Goal: Task Accomplishment & Management: Manage account settings

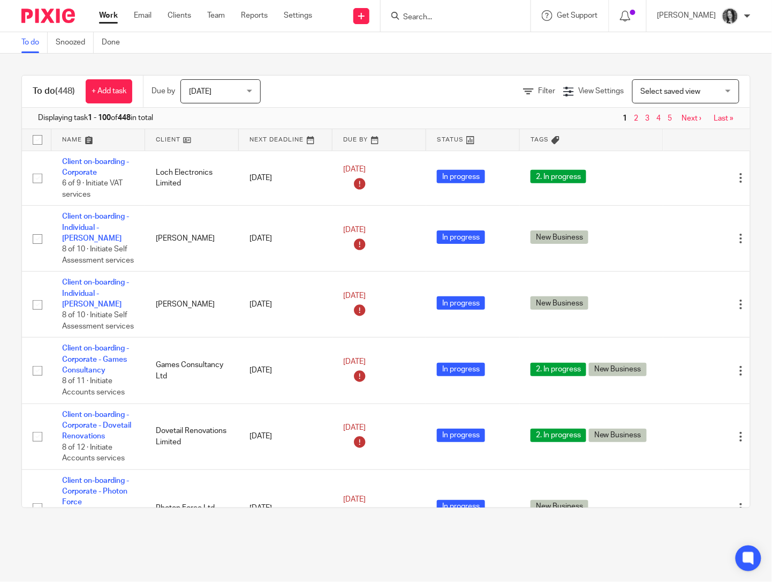
click at [421, 19] on input "Search" at bounding box center [450, 18] width 96 height 10
click at [578, 92] on span "View Settings" at bounding box center [601, 90] width 46 height 7
click at [538, 88] on span "Filter" at bounding box center [546, 90] width 17 height 7
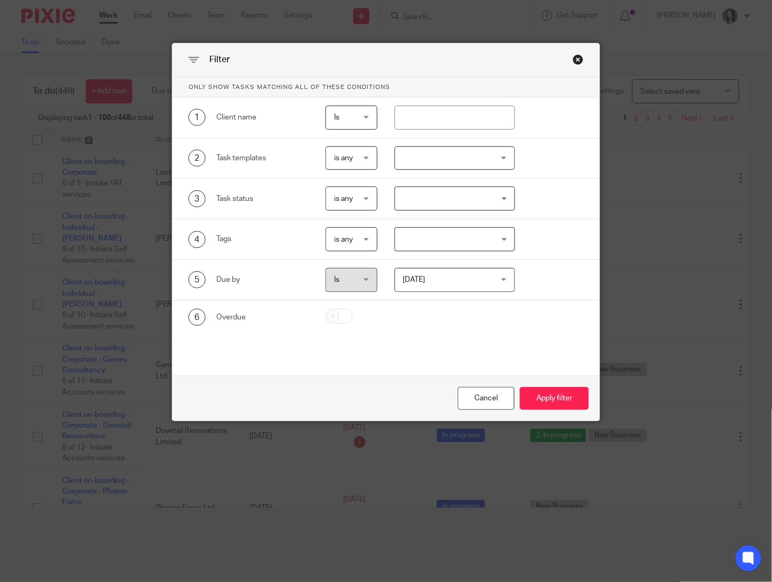
click at [446, 281] on span "[DATE]" at bounding box center [447, 279] width 89 height 22
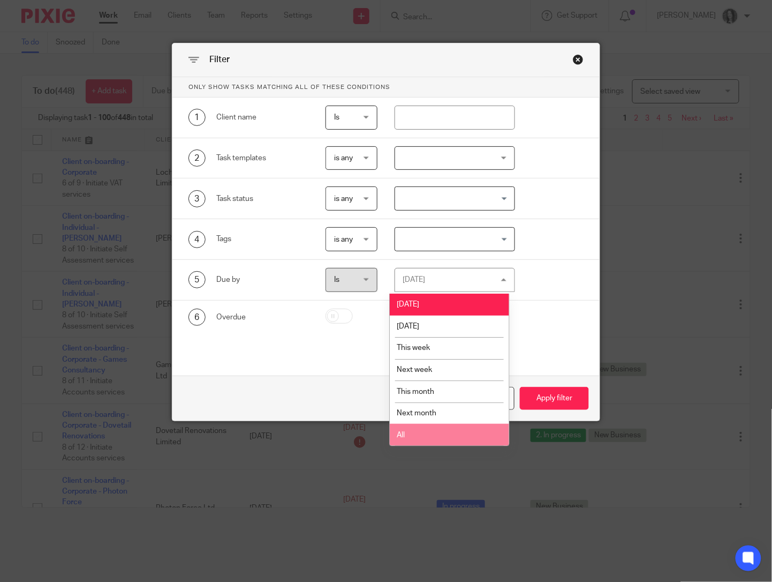
click at [468, 440] on li "All" at bounding box center [449, 435] width 119 height 22
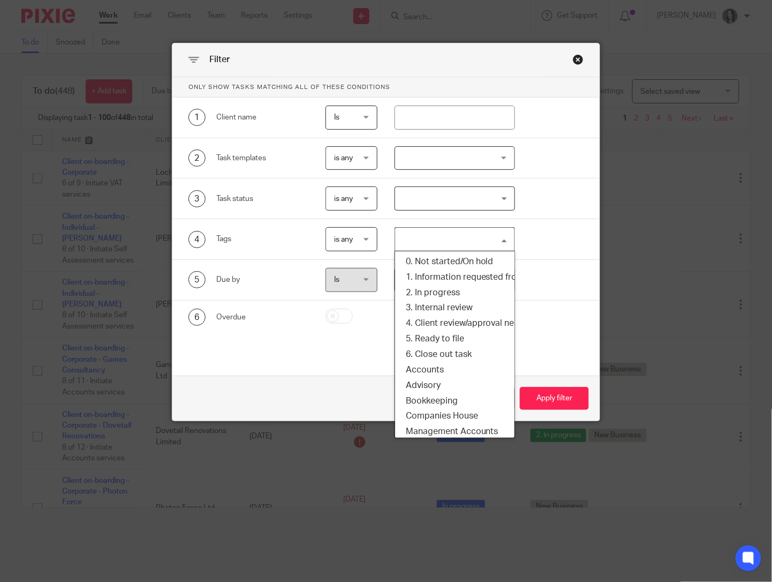
click at [426, 245] on input "Search for option" at bounding box center [452, 239] width 112 height 19
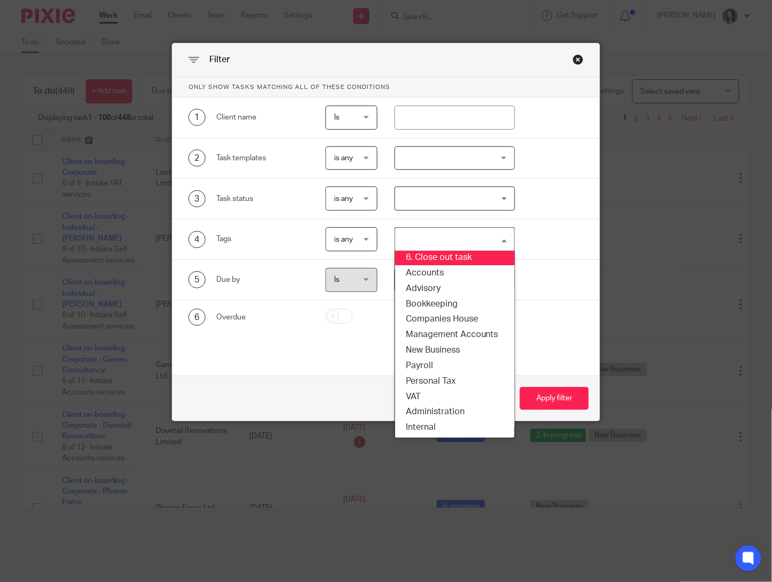
scroll to position [108, 0]
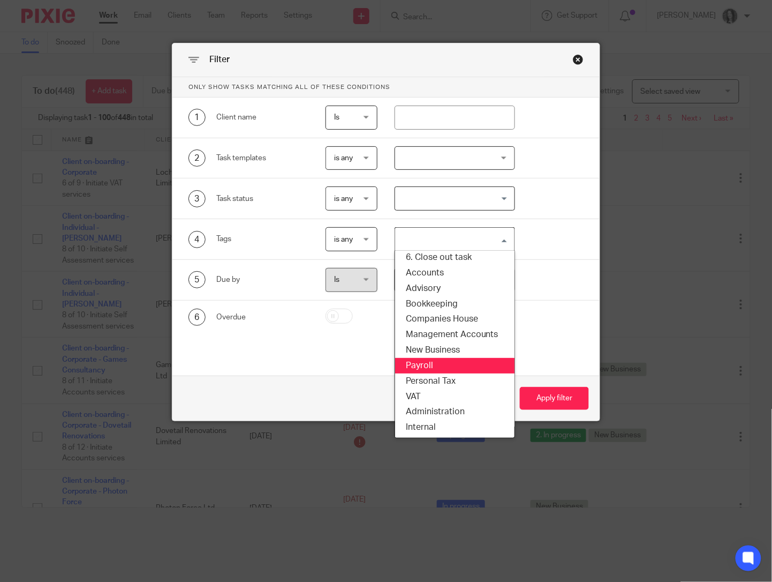
click at [461, 359] on li "Payroll" at bounding box center [454, 366] width 119 height 16
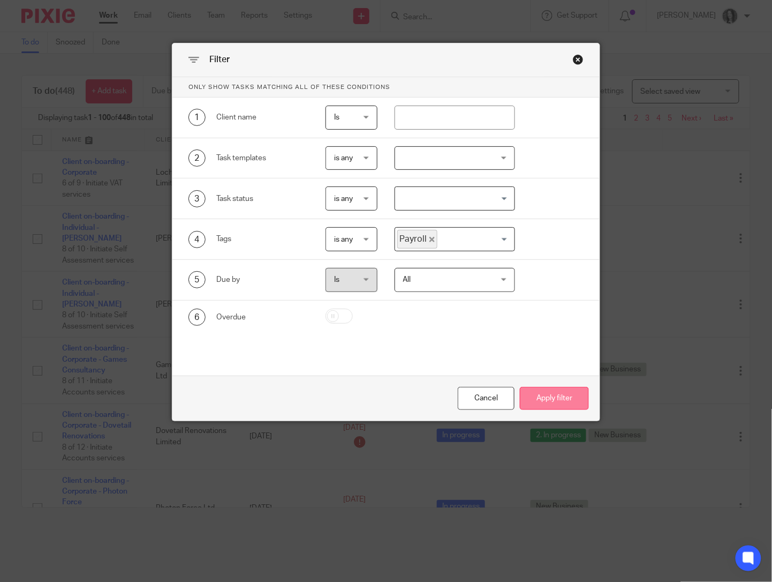
click at [540, 393] on button "Apply filter" at bounding box center [554, 398] width 69 height 23
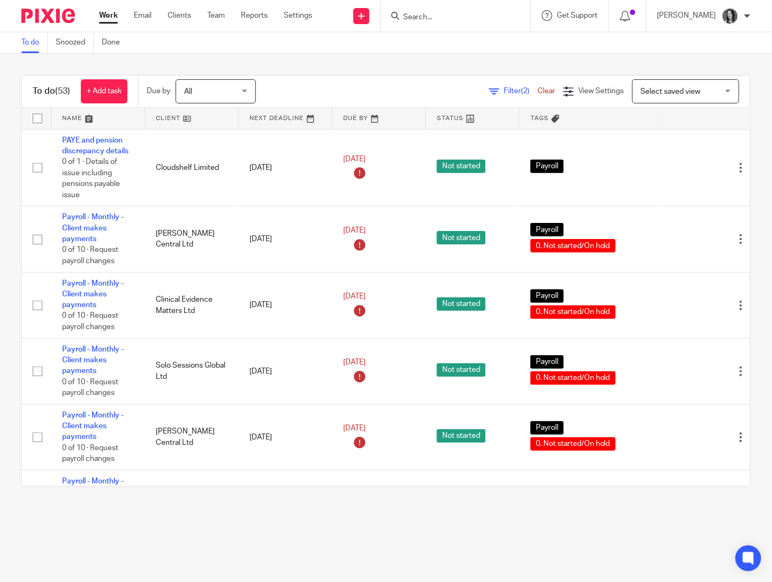
click at [76, 117] on link at bounding box center [98, 118] width 94 height 21
click at [174, 121] on link at bounding box center [192, 118] width 94 height 21
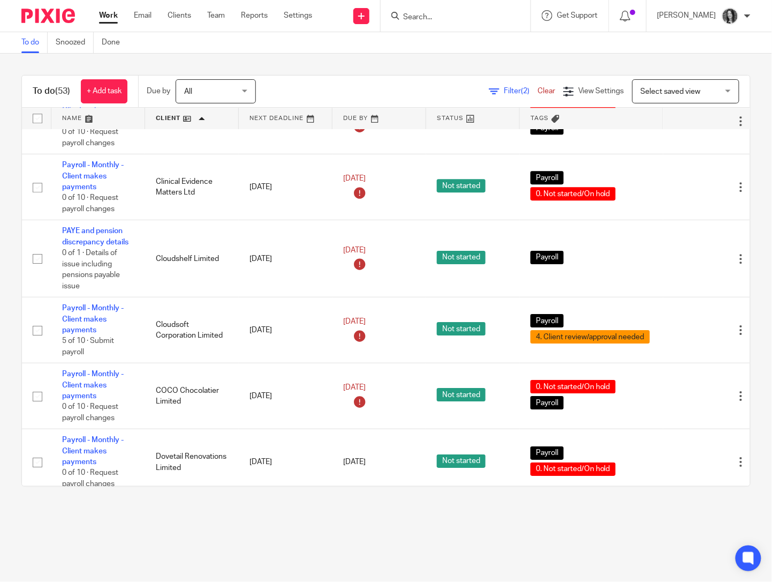
scroll to position [987, 0]
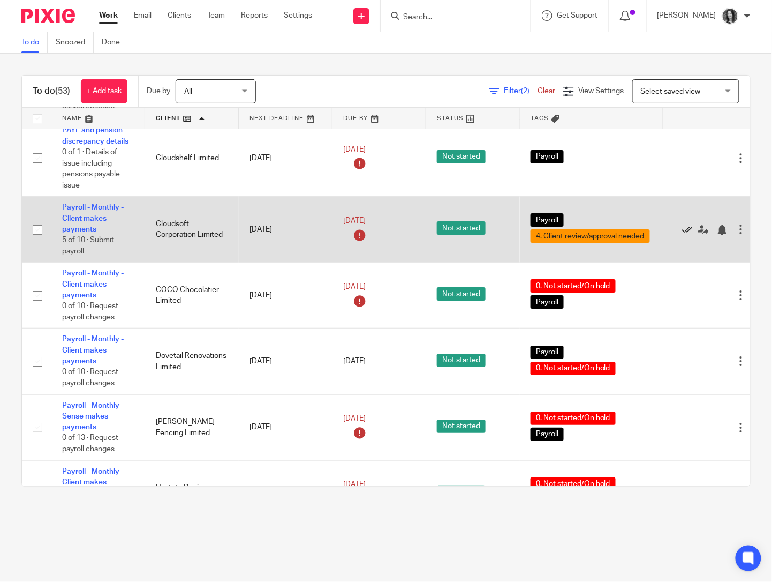
click at [689, 235] on icon at bounding box center [687, 229] width 11 height 11
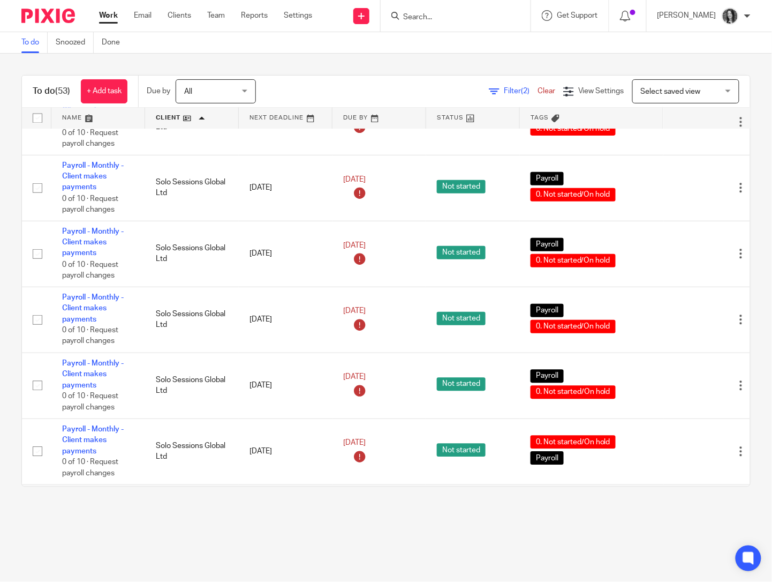
scroll to position [3108, 0]
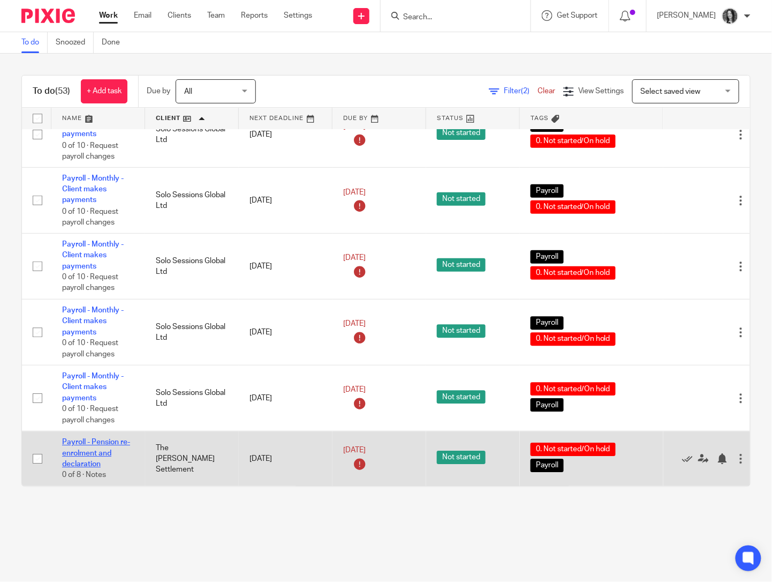
click at [82, 441] on link "Payroll - Pension re-enrolment and declaration" at bounding box center [96, 452] width 68 height 29
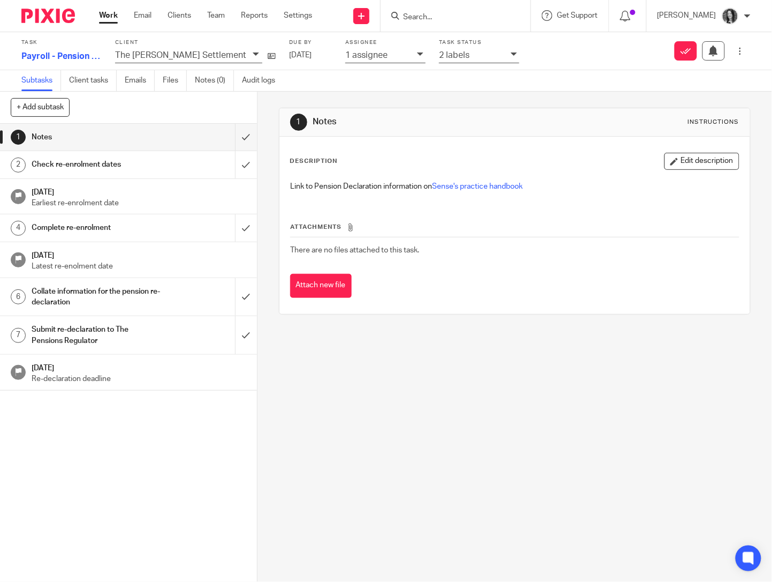
click at [347, 55] on div "1 assignee" at bounding box center [378, 55] width 66 height 12
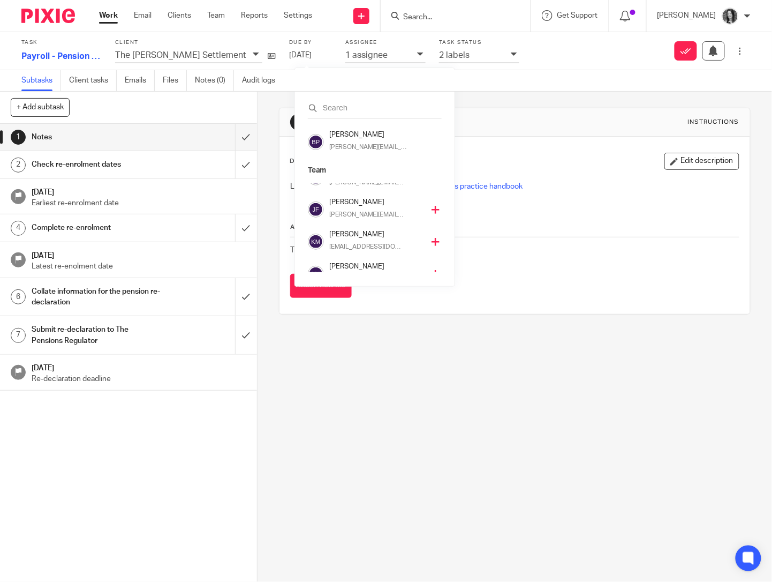
scroll to position [125, 0]
click at [359, 233] on p "kirsty@sense-ca.co.uk" at bounding box center [367, 237] width 76 height 10
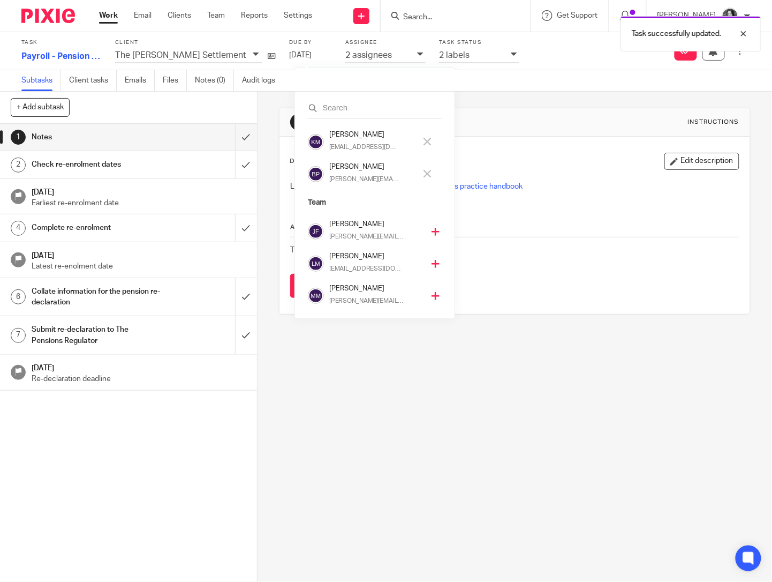
click at [350, 165] on h4 "[PERSON_NAME]" at bounding box center [372, 167] width 87 height 10
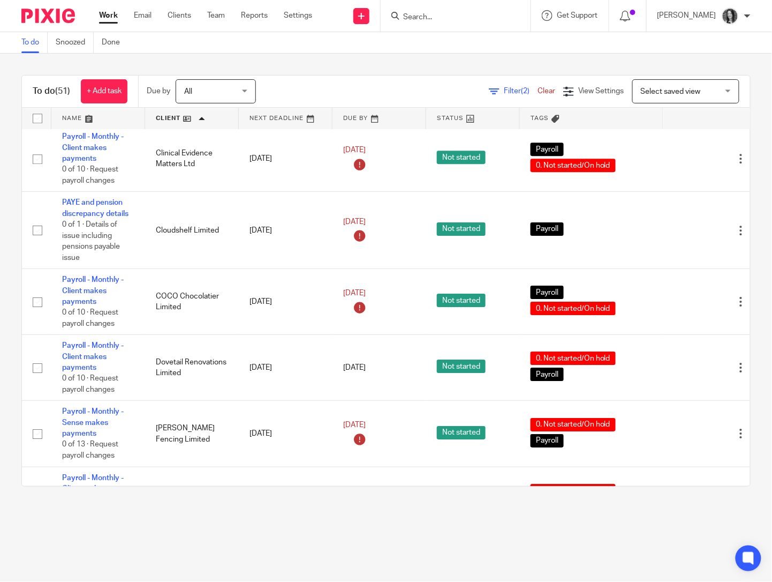
scroll to position [952, 0]
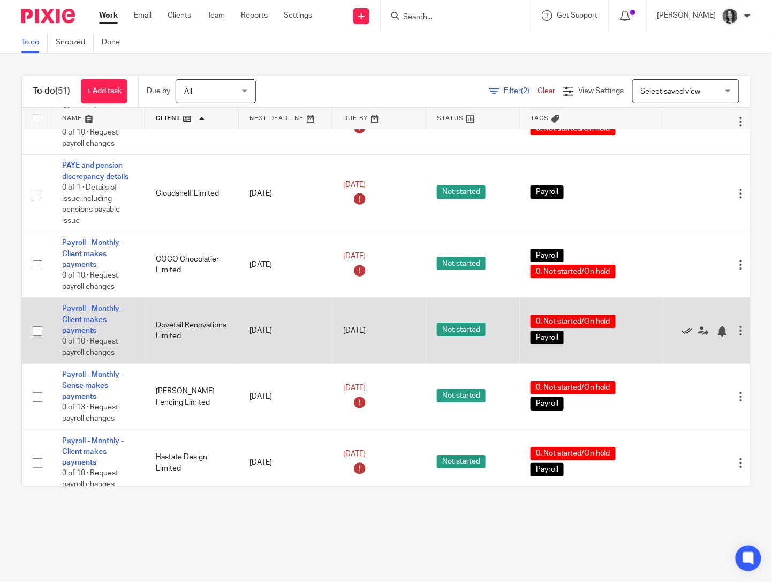
click at [689, 336] on icon at bounding box center [687, 331] width 11 height 11
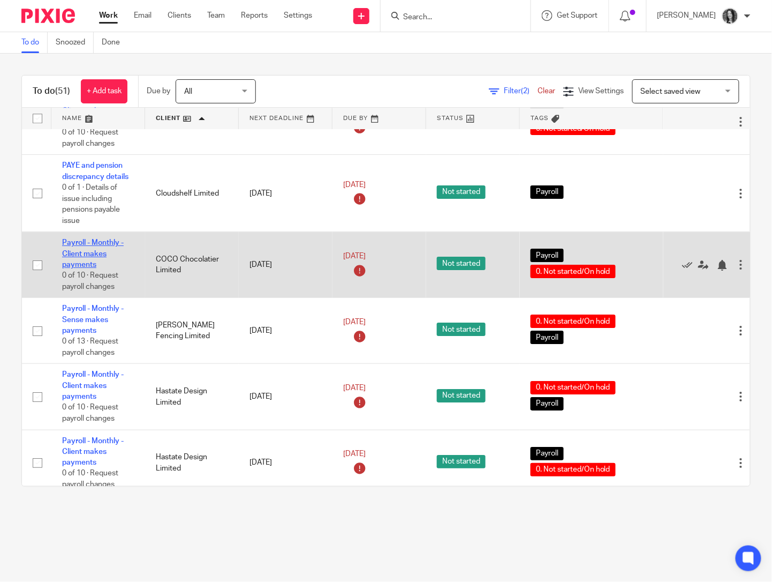
click at [73, 263] on link "Payroll - Monthly - Client makes payments" at bounding box center [93, 253] width 62 height 29
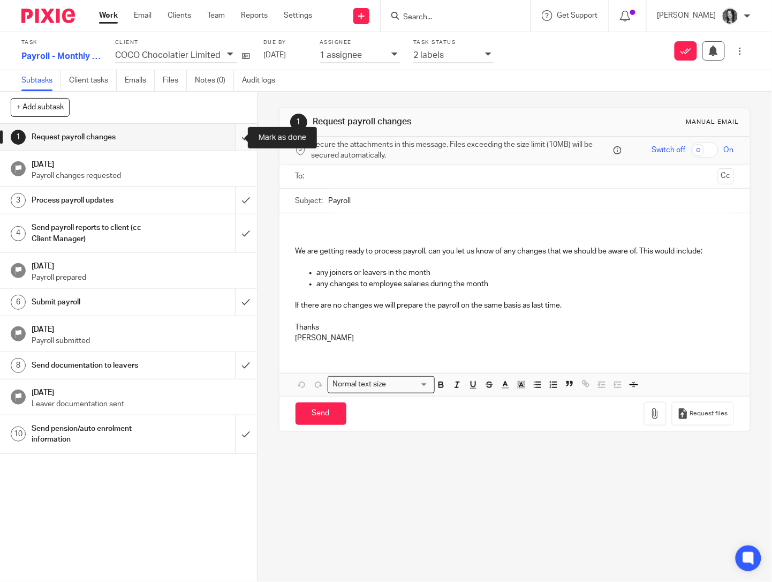
click at [231, 140] on input "submit" at bounding box center [128, 137] width 257 height 27
click at [234, 209] on input "submit" at bounding box center [128, 200] width 257 height 27
click at [235, 242] on input "submit" at bounding box center [128, 233] width 257 height 38
click at [231, 304] on input "submit" at bounding box center [128, 302] width 257 height 27
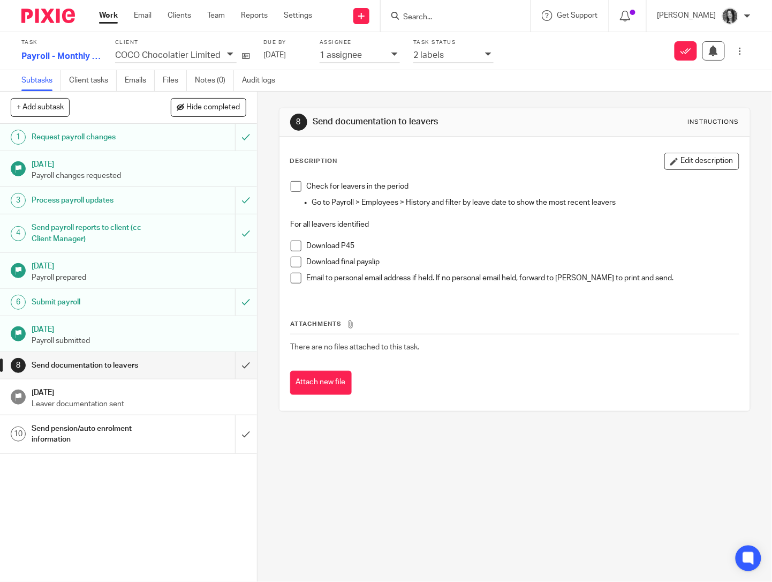
click at [133, 432] on h1 "Send pension/auto enrolment information" at bounding box center [96, 433] width 129 height 27
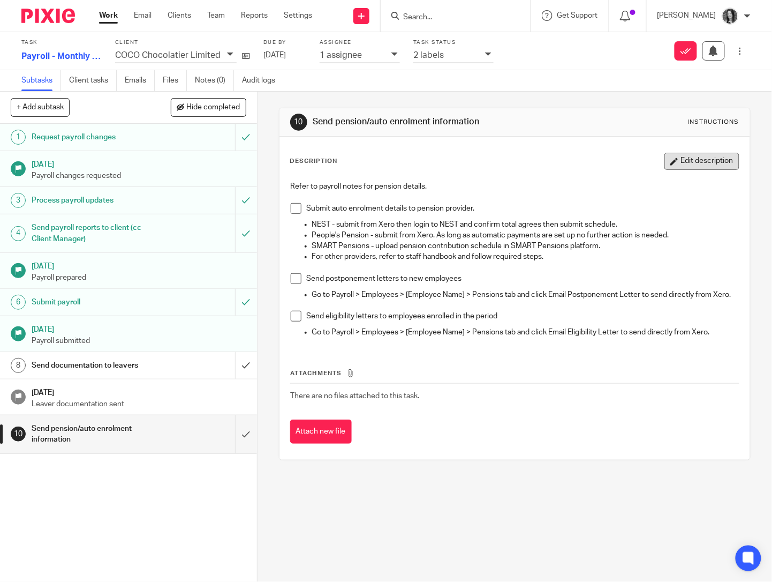
click at [708, 164] on button "Edit description" at bounding box center [702, 161] width 75 height 17
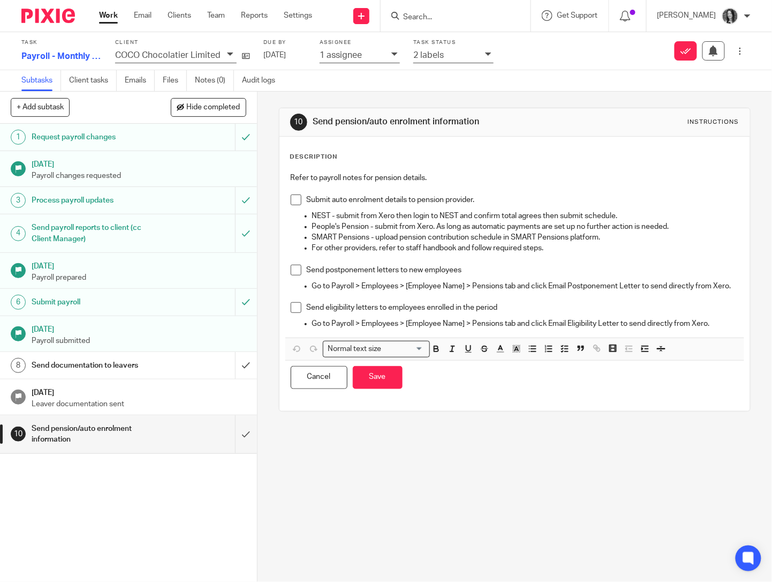
click at [359, 291] on p "Go to Payroll > Employees > [Employee Name] > Pensions tab and click Email Post…" at bounding box center [525, 286] width 427 height 11
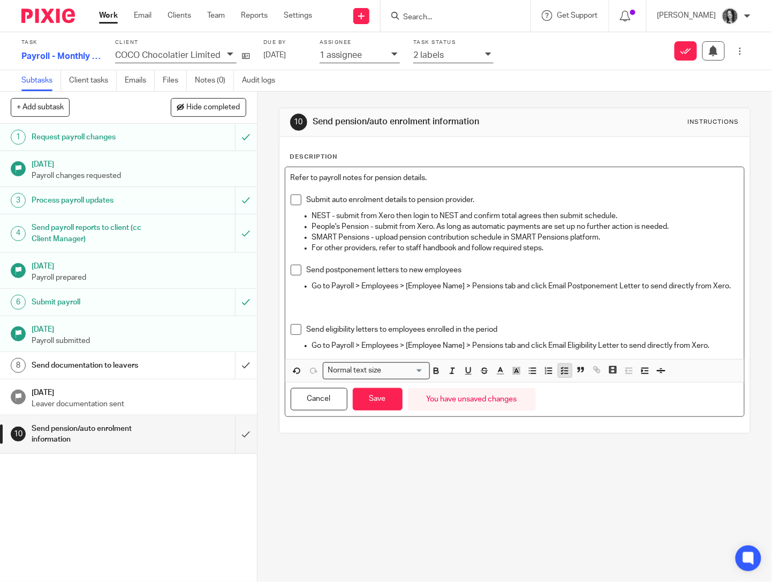
click at [565, 375] on icon "button" at bounding box center [565, 371] width 10 height 10
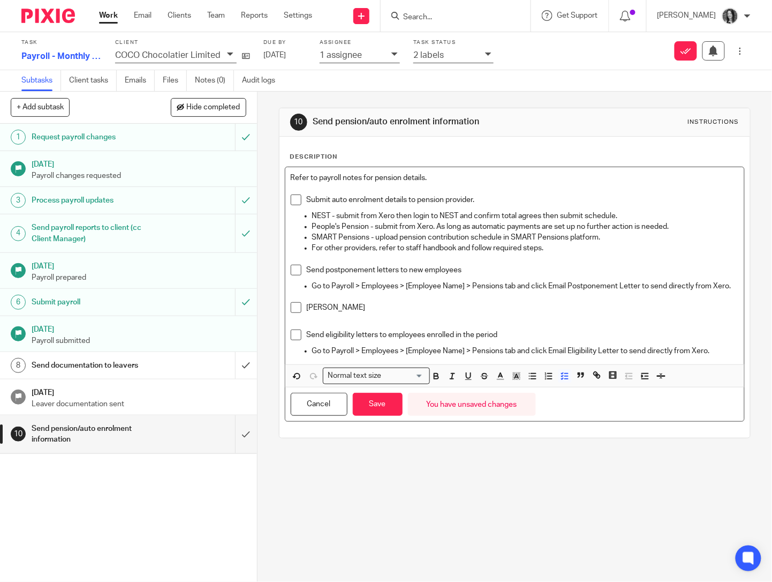
drag, startPoint x: 347, startPoint y: 323, endPoint x: 304, endPoint y: 322, distance: 43.4
click at [307, 313] on p "Arianna Barclay" at bounding box center [523, 307] width 432 height 11
click at [385, 416] on button "Save" at bounding box center [378, 404] width 50 height 23
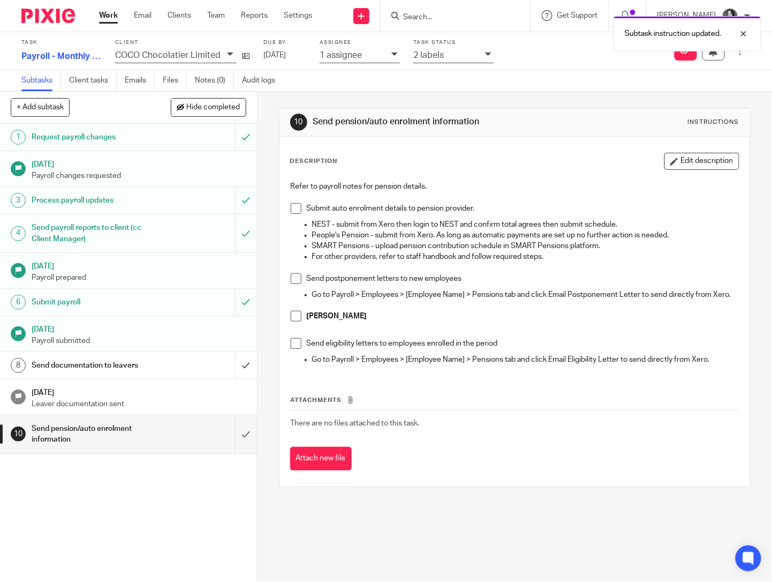
click at [375, 55] on div "1 assignee" at bounding box center [353, 55] width 66 height 12
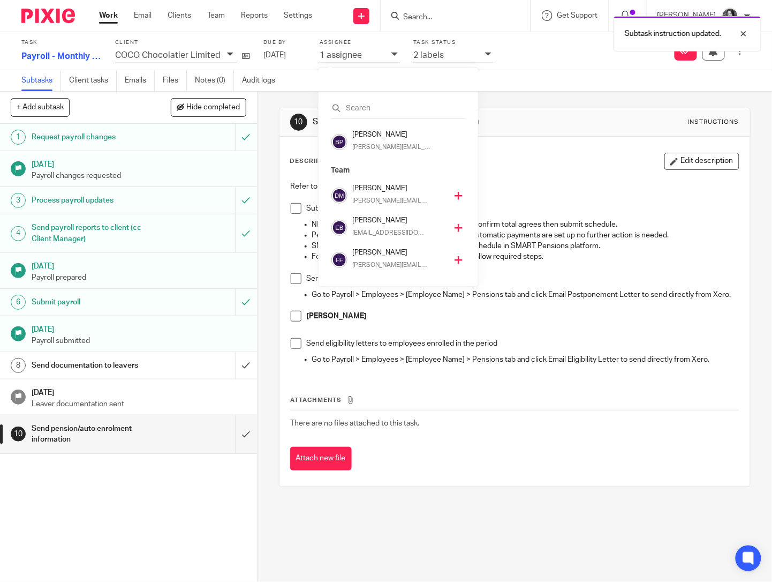
click at [471, 59] on div "2 labels" at bounding box center [446, 55] width 66 height 12
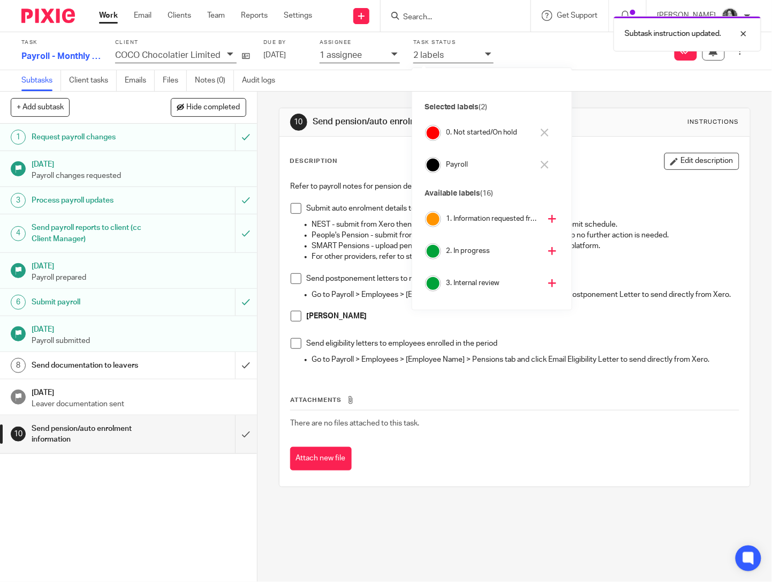
click at [471, 246] on h4 "2. In progress" at bounding box center [494, 251] width 94 height 10
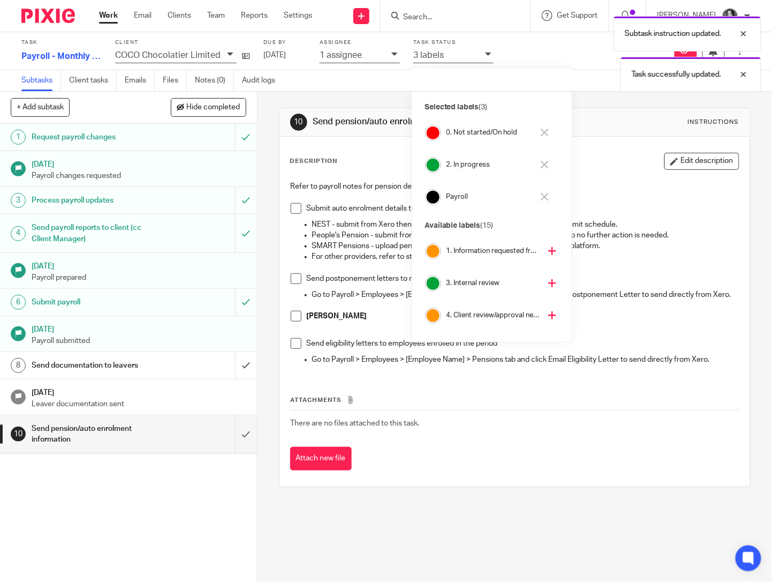
click at [477, 133] on h4 "0. Not started/On hold" at bounding box center [490, 132] width 87 height 10
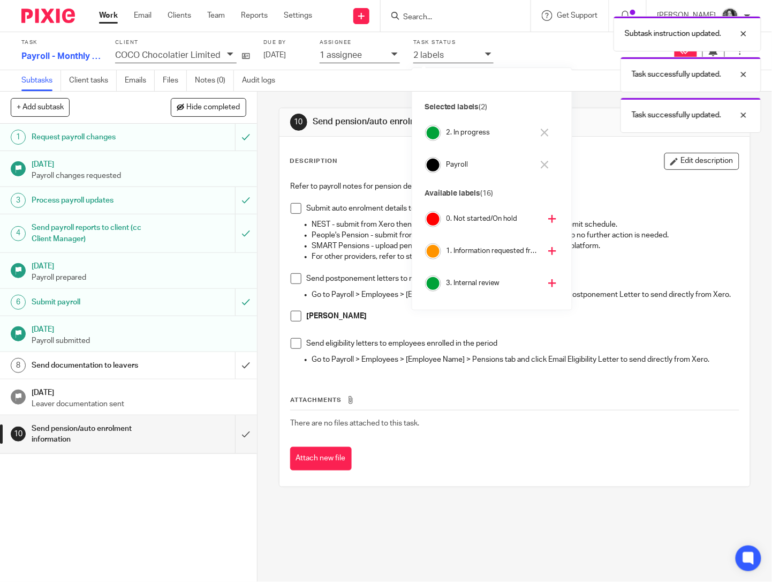
click at [350, 55] on p "1 assignee" at bounding box center [341, 55] width 42 height 10
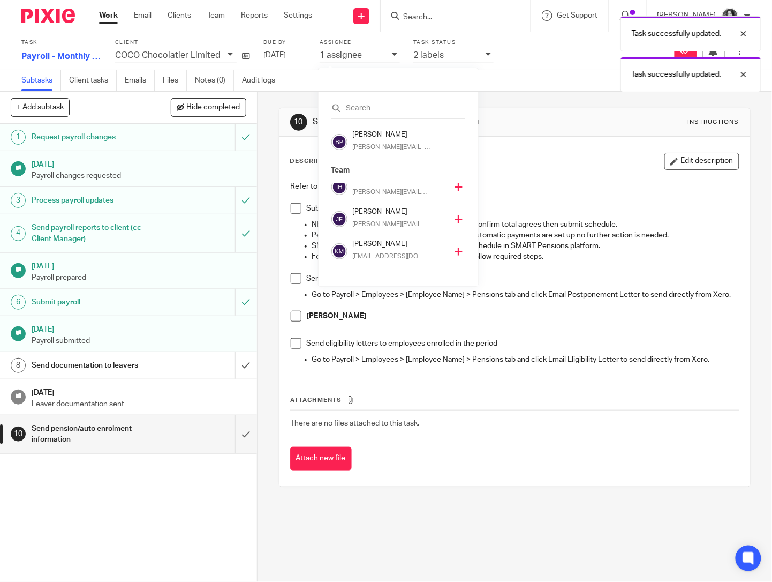
scroll to position [110, 0]
click at [383, 239] on h4 "[PERSON_NAME]" at bounding box center [400, 238] width 94 height 10
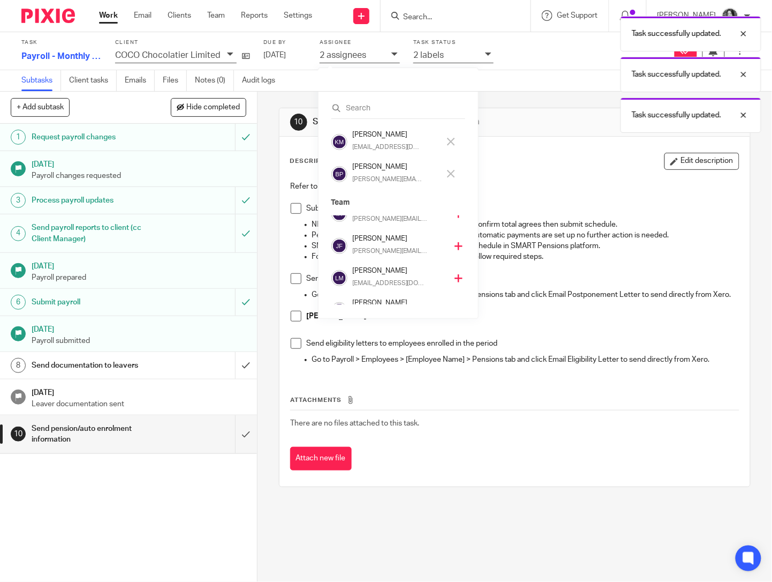
click at [375, 168] on h4 "[PERSON_NAME]" at bounding box center [396, 167] width 87 height 10
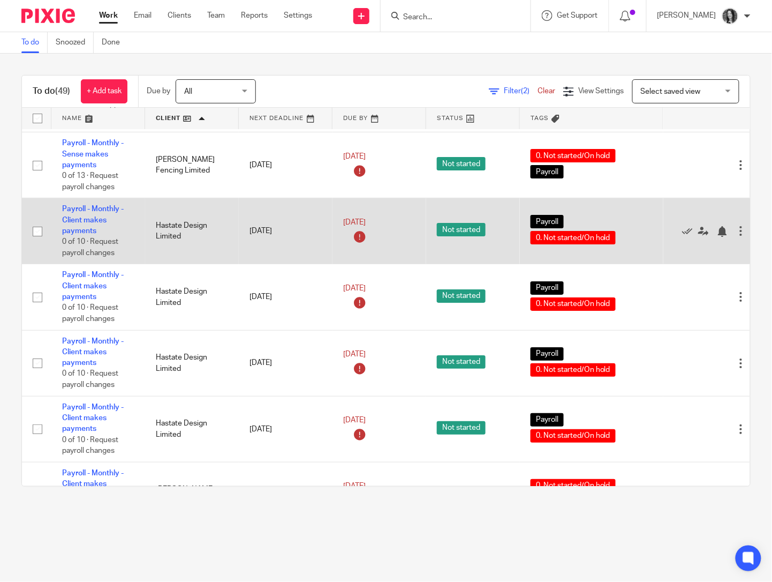
scroll to position [1053, 0]
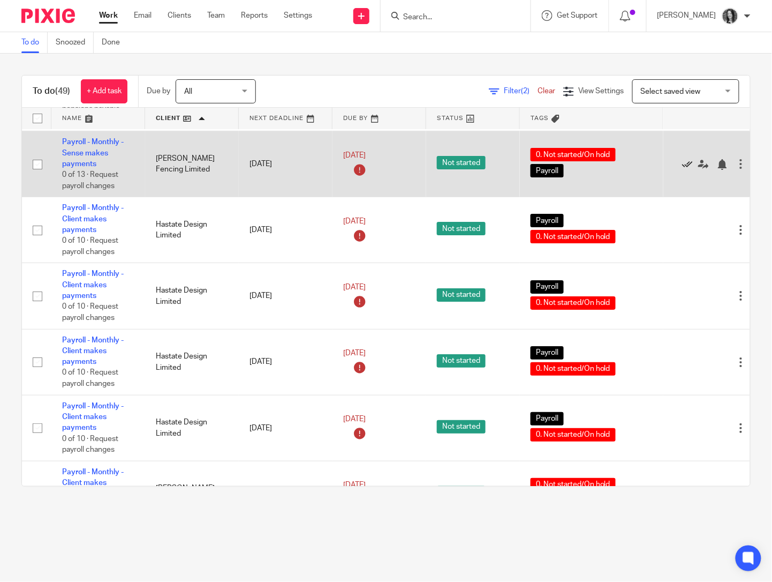
click at [690, 170] on icon at bounding box center [687, 164] width 11 height 11
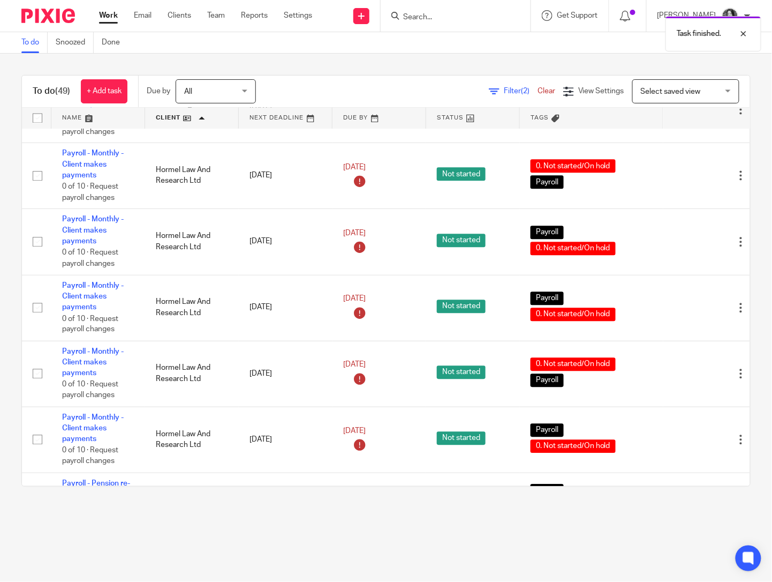
scroll to position [1838, 0]
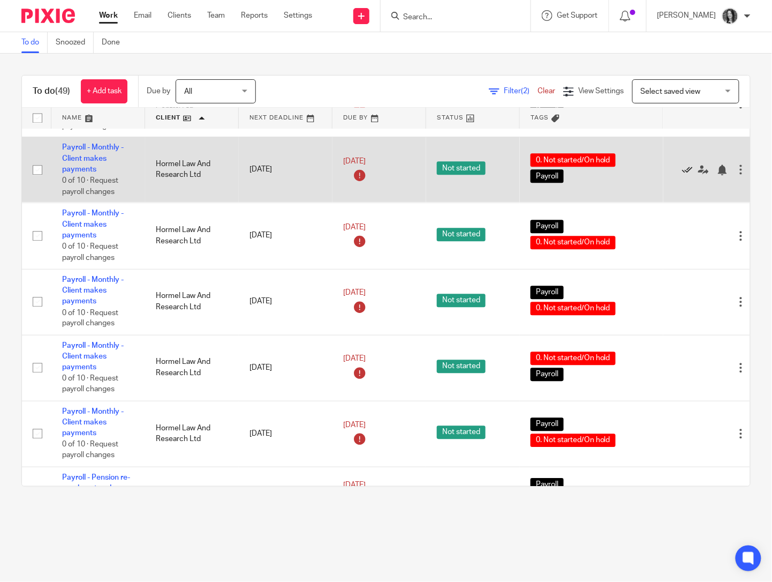
click at [690, 176] on icon at bounding box center [687, 170] width 11 height 11
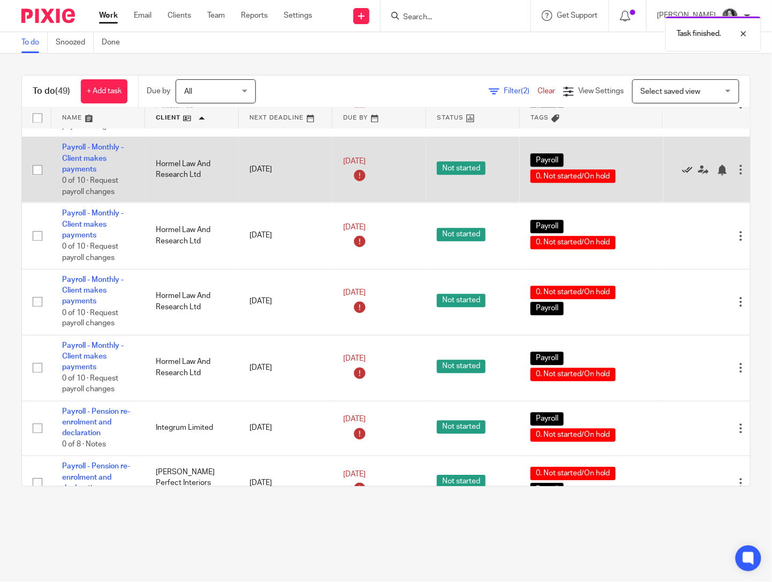
click at [690, 176] on icon at bounding box center [687, 170] width 11 height 11
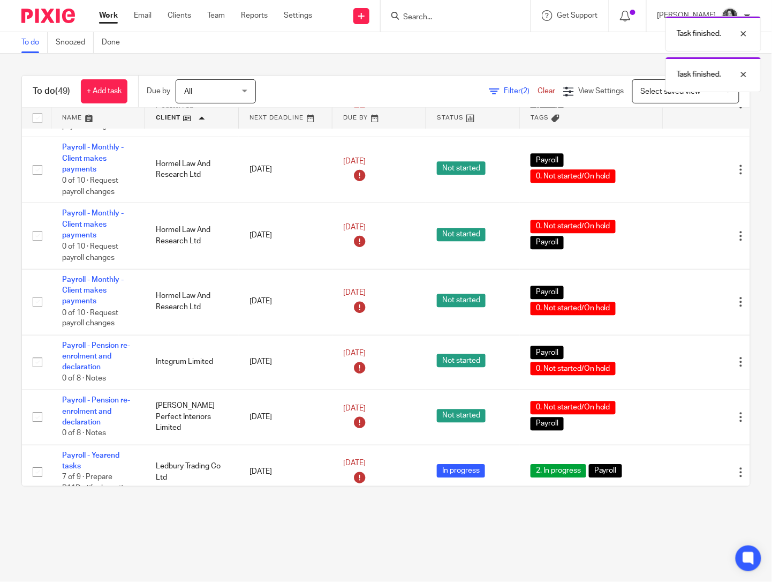
click at [690, 176] on icon at bounding box center [687, 170] width 11 height 11
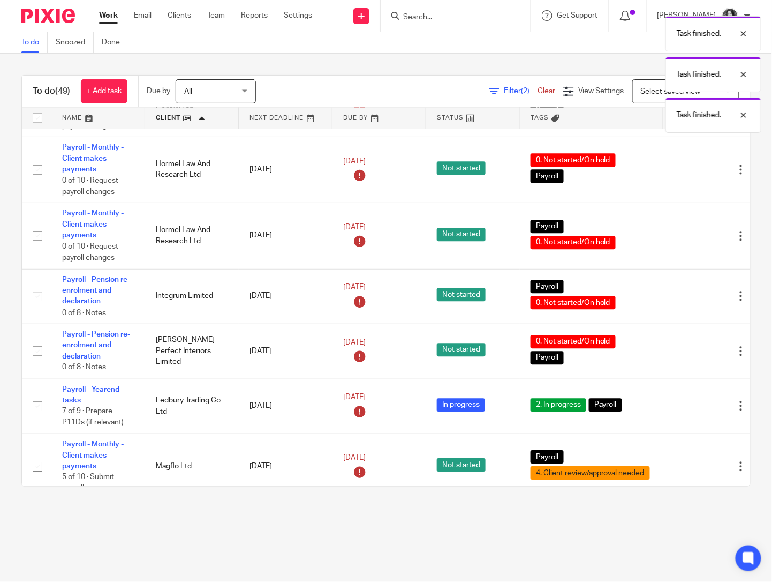
click at [690, 176] on icon at bounding box center [687, 170] width 11 height 11
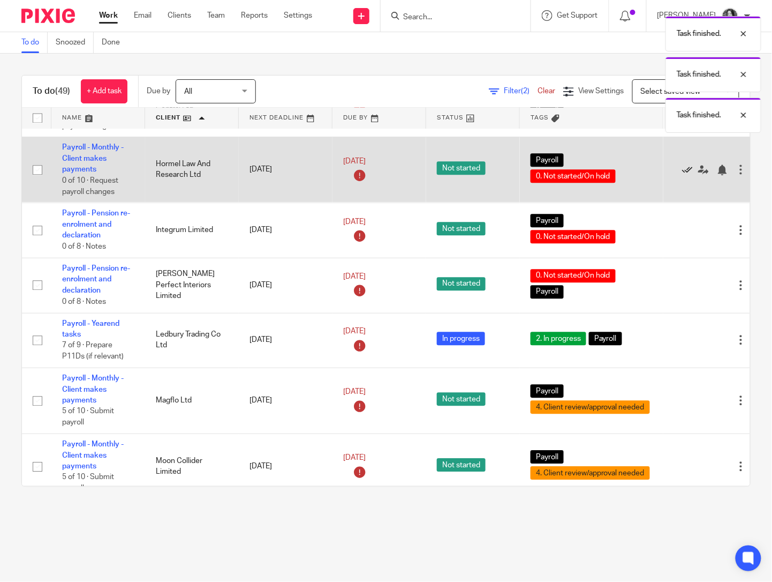
click at [689, 176] on icon at bounding box center [687, 170] width 11 height 11
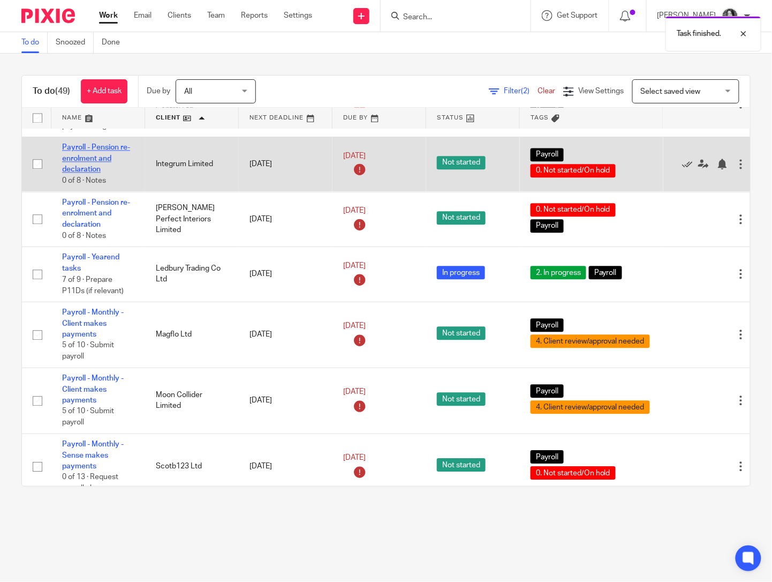
click at [76, 174] on link "Payroll - Pension re-enrolment and declaration" at bounding box center [96, 158] width 68 height 29
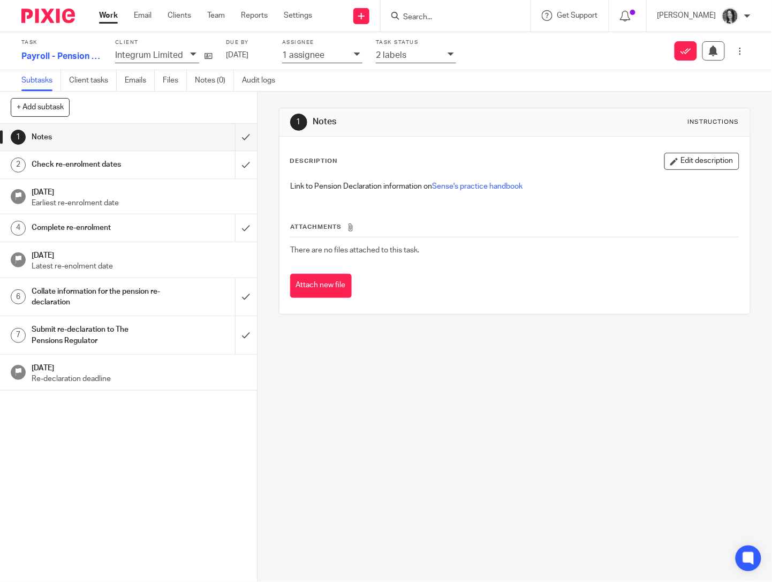
click at [329, 56] on div "1 assignee" at bounding box center [315, 55] width 66 height 12
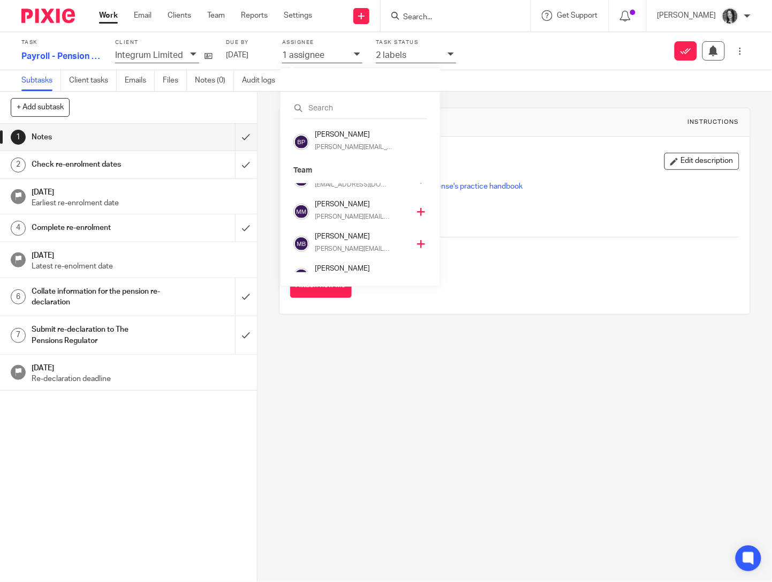
click at [335, 240] on h4 "Monika Budziwojska" at bounding box center [362, 236] width 94 height 10
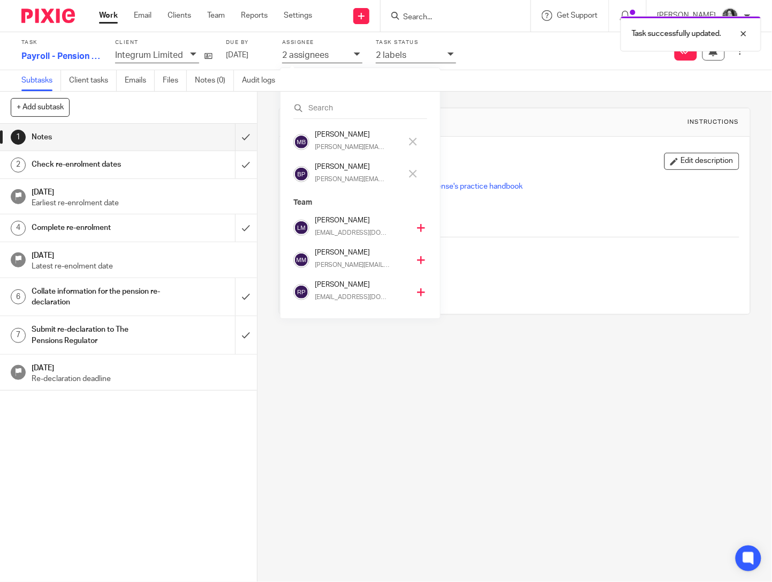
click at [339, 168] on h4 "[PERSON_NAME]" at bounding box center [358, 167] width 87 height 10
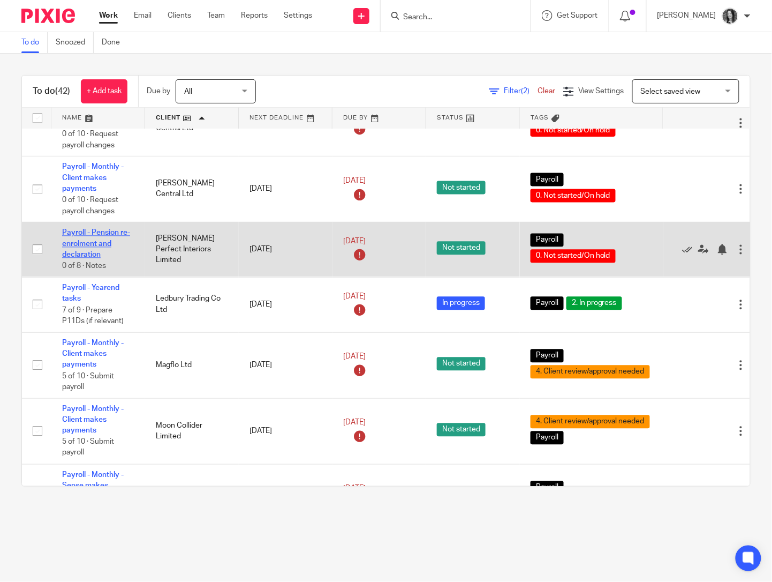
scroll to position [1740, 0]
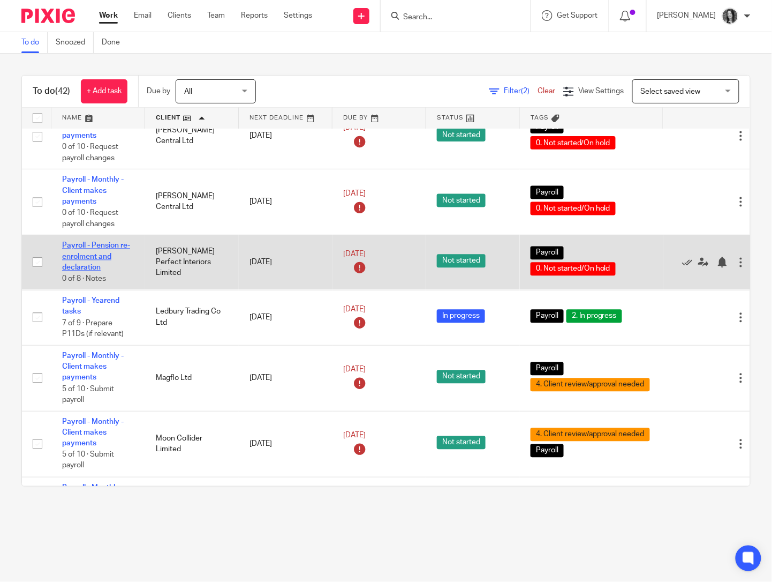
click at [85, 272] on link "Payroll - Pension re-enrolment and declaration" at bounding box center [96, 256] width 68 height 29
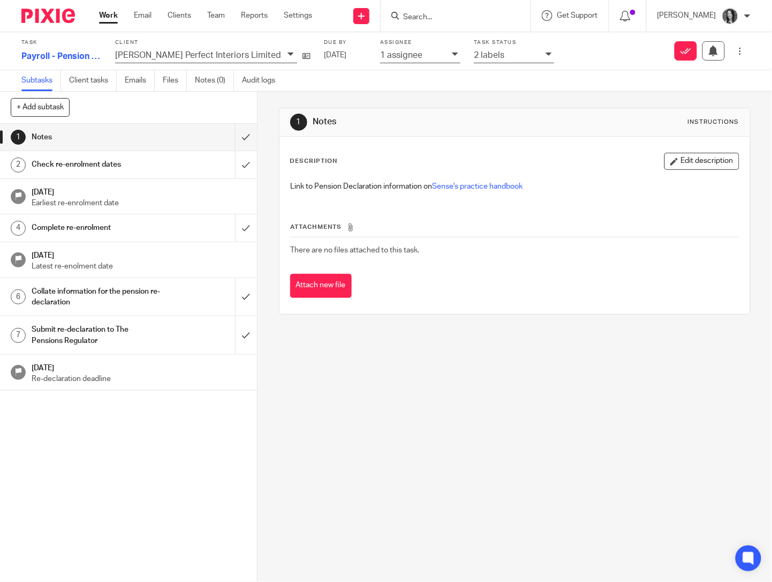
click at [380, 55] on p "1 assignee" at bounding box center [401, 55] width 42 height 10
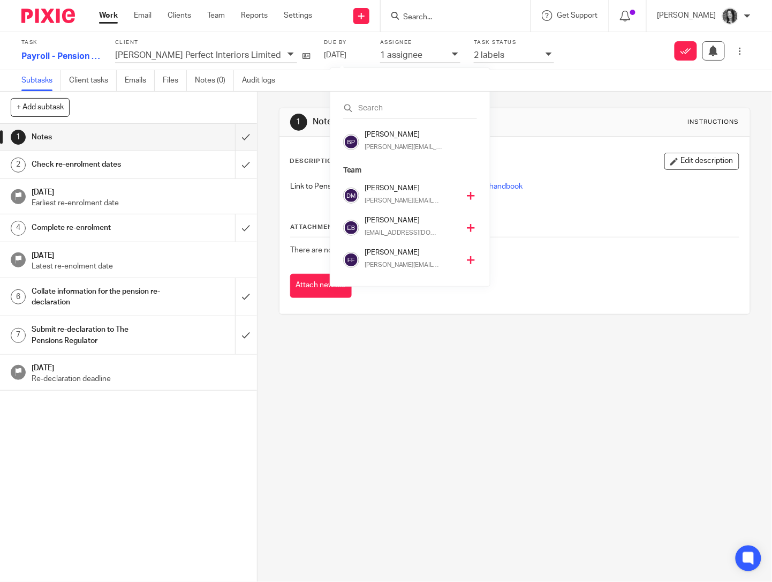
click at [384, 223] on h4 "Elin Bark" at bounding box center [412, 220] width 94 height 10
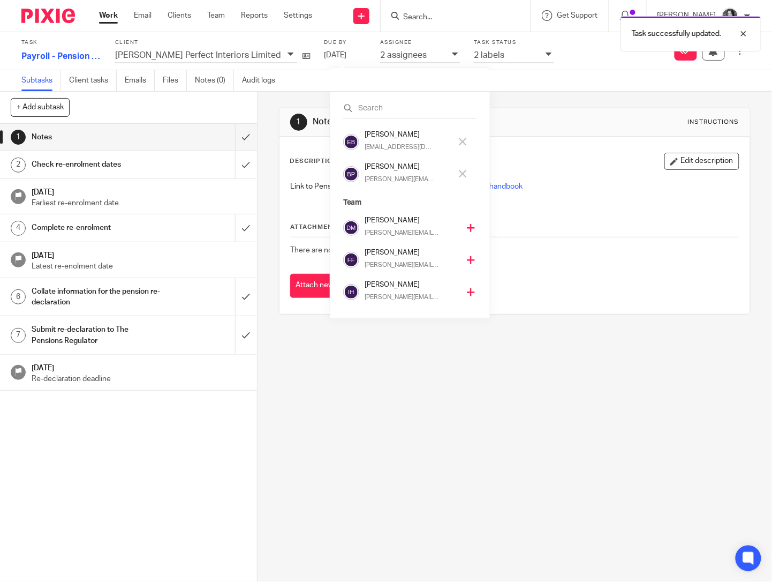
click at [385, 172] on div "Brodie Petrie brodie@sense-ca.co.uk" at bounding box center [411, 174] width 92 height 25
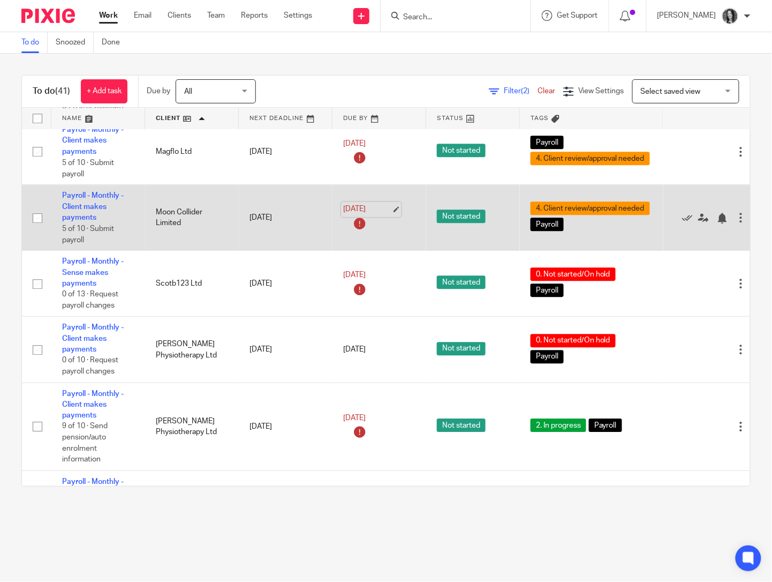
scroll to position [1912, 0]
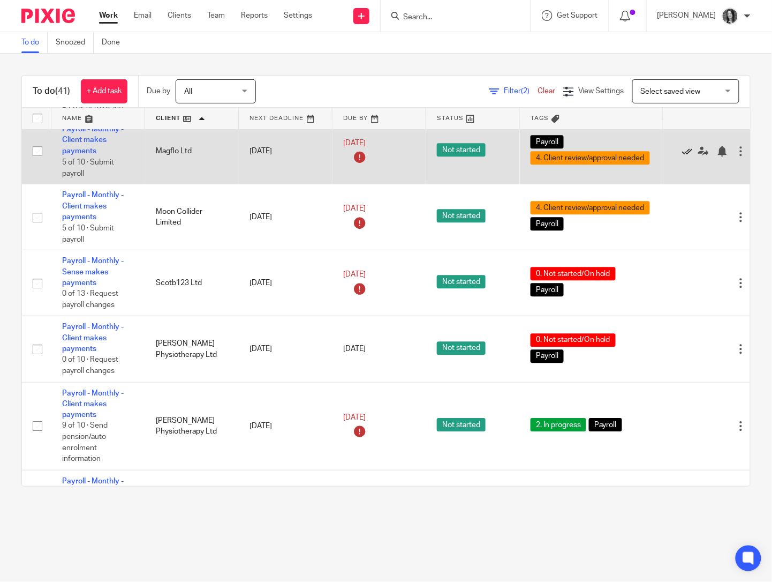
click at [689, 156] on icon at bounding box center [687, 151] width 11 height 11
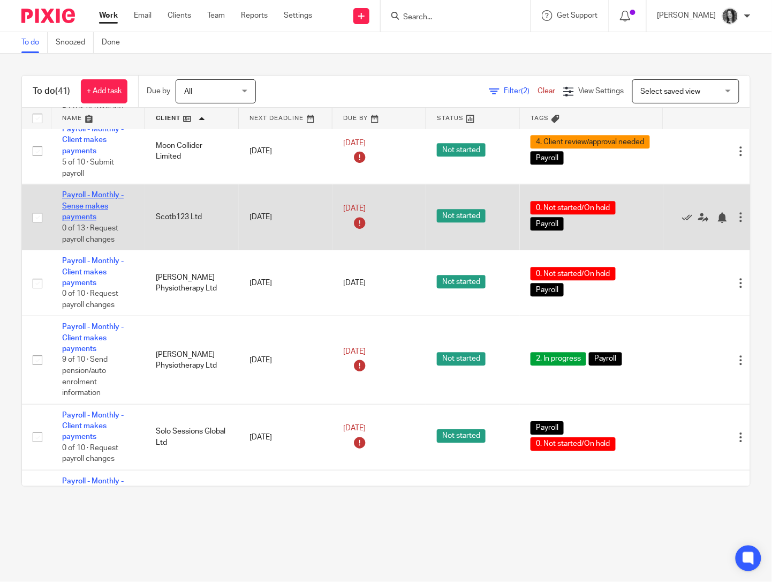
click at [85, 221] on link "Payroll - Monthly - Sense makes payments" at bounding box center [93, 205] width 62 height 29
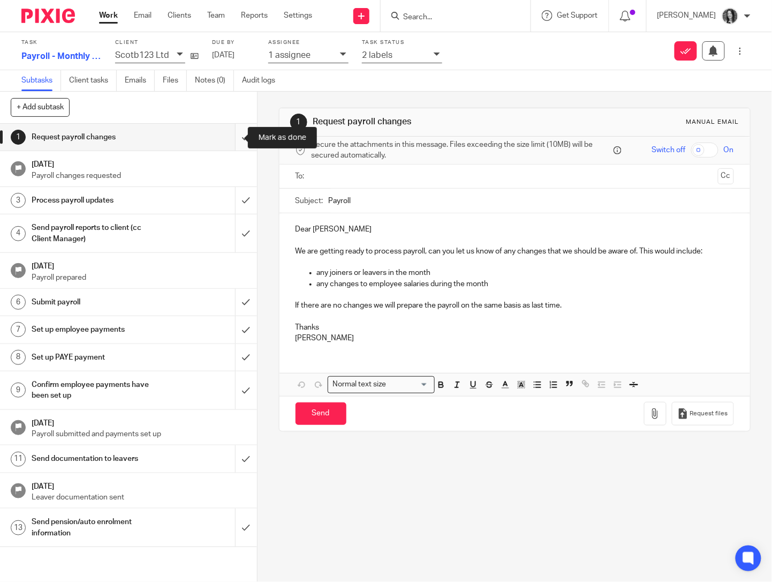
click at [228, 138] on input "submit" at bounding box center [128, 137] width 257 height 27
click at [231, 190] on input "submit" at bounding box center [128, 200] width 257 height 27
click at [239, 233] on input "submit" at bounding box center [128, 233] width 257 height 38
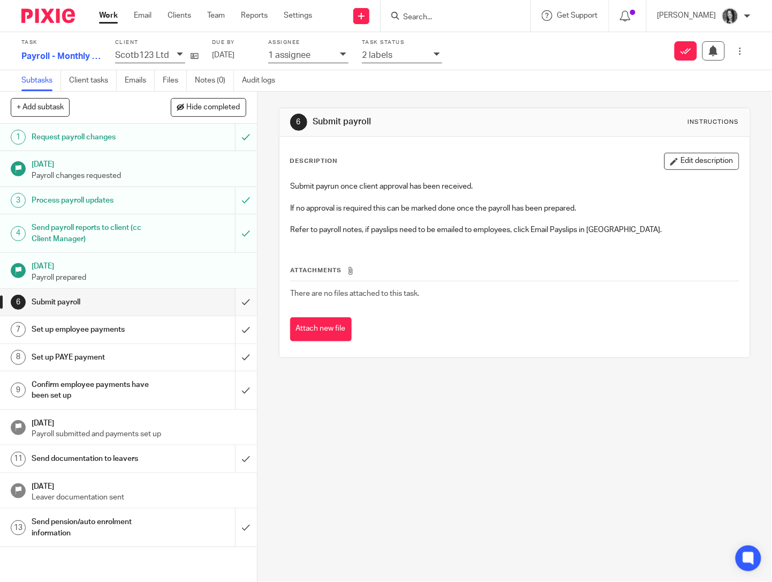
click at [236, 307] on input "submit" at bounding box center [128, 302] width 257 height 27
click at [236, 329] on input "submit" at bounding box center [128, 329] width 257 height 27
click at [235, 358] on input "submit" at bounding box center [128, 357] width 257 height 27
click at [235, 387] on input "submit" at bounding box center [128, 390] width 257 height 38
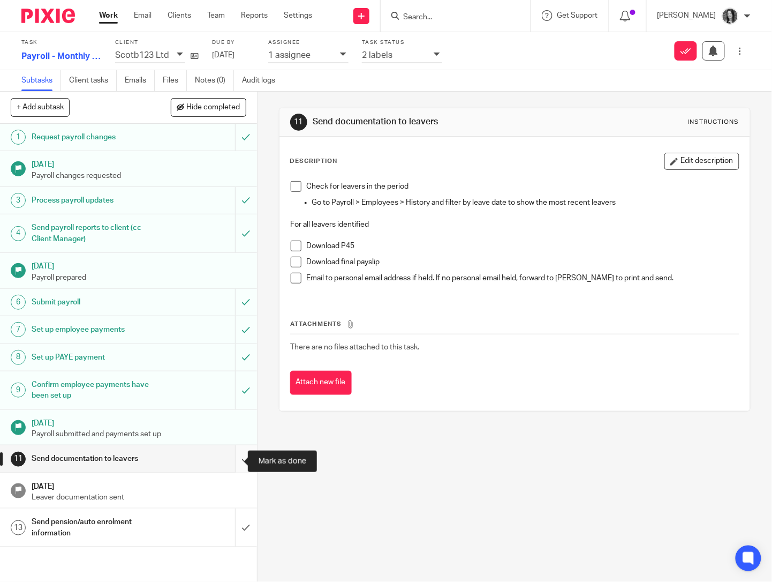
click at [235, 460] on input "submit" at bounding box center [128, 458] width 257 height 27
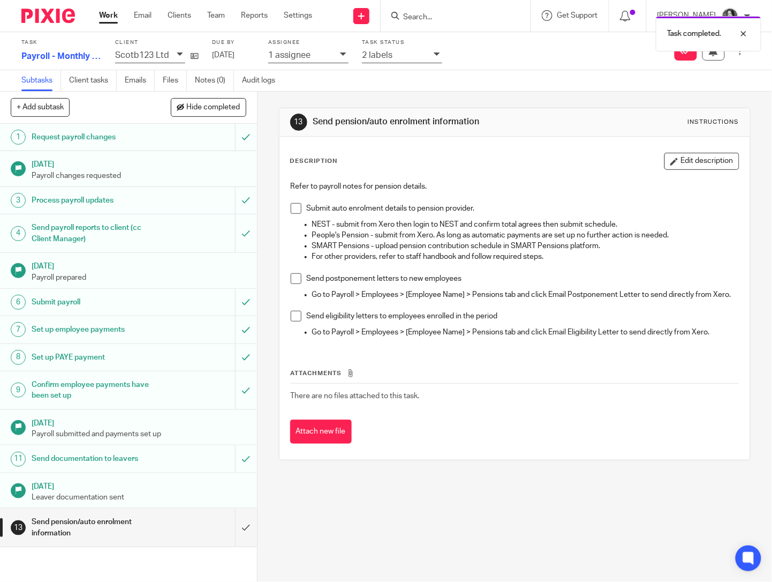
click at [405, 59] on div "2 labels" at bounding box center [395, 55] width 66 height 12
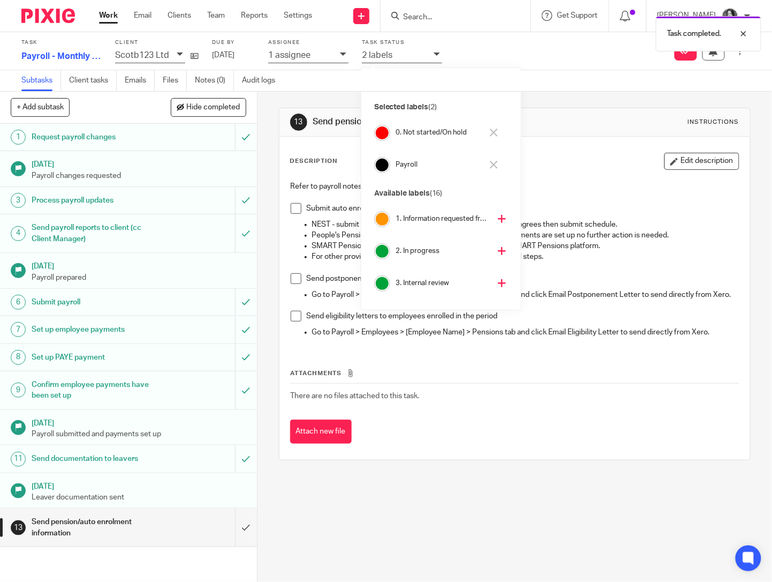
click at [414, 251] on h4 "2. In progress" at bounding box center [443, 251] width 94 height 10
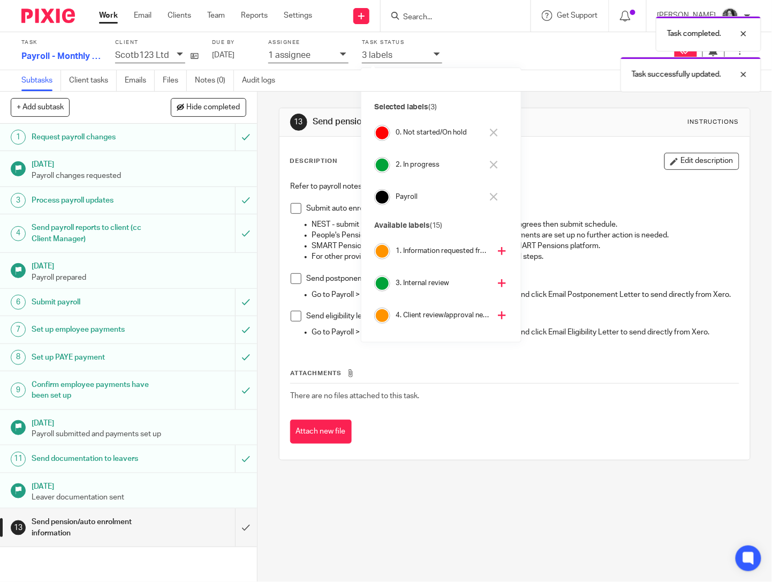
click at [416, 132] on h4 "0. Not started/On hold" at bounding box center [439, 132] width 87 height 10
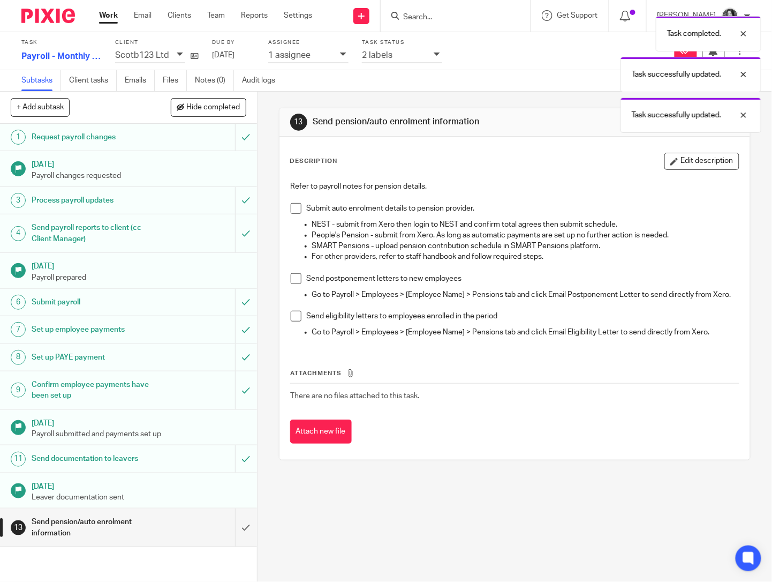
click at [316, 56] on div "1 assignee" at bounding box center [301, 55] width 66 height 12
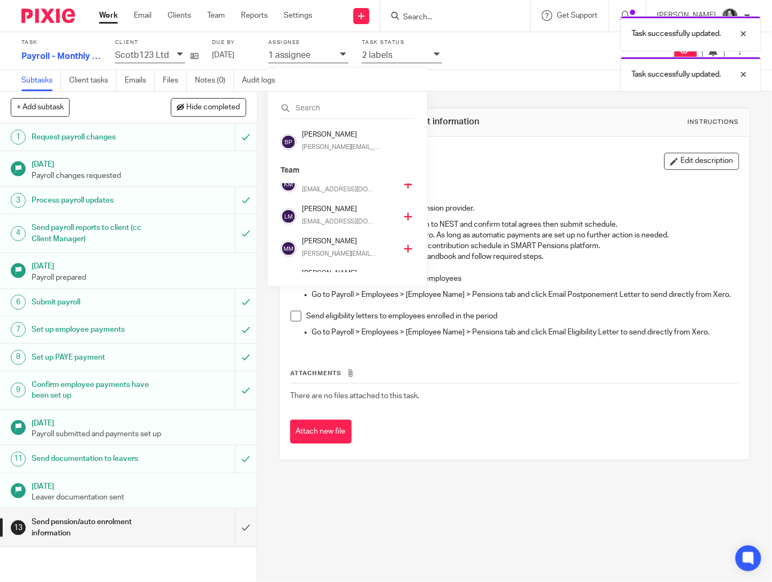
scroll to position [170, 0]
click at [327, 223] on p "lucym@sense-ca.co.uk" at bounding box center [340, 223] width 76 height 10
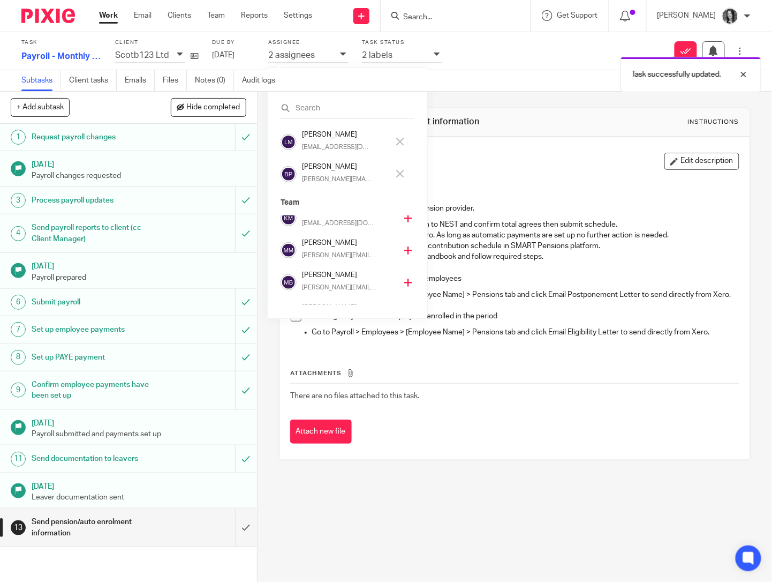
click at [325, 170] on h4 "[PERSON_NAME]" at bounding box center [345, 167] width 87 height 10
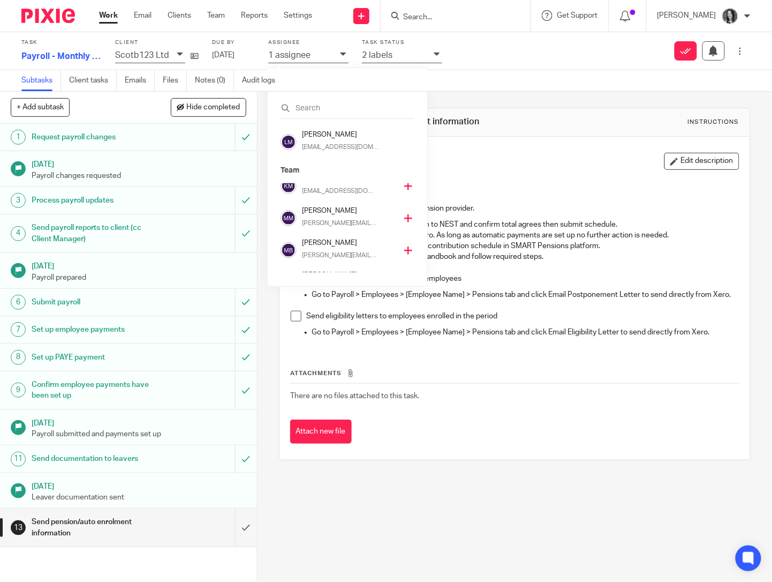
click at [506, 50] on div "Task Payroll - Monthly - Sense makes payments 12 /13 Client Scotb123 Ltd Due by…" at bounding box center [325, 50] width 608 height 29
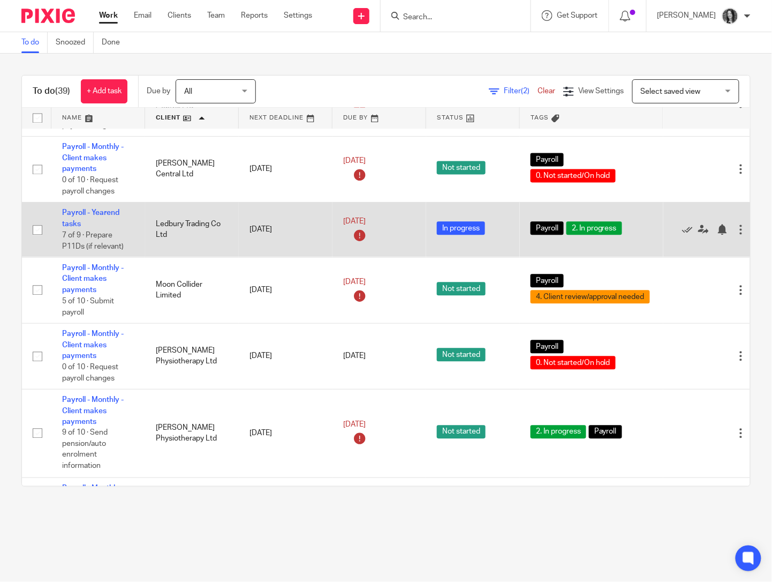
scroll to position [1783, 0]
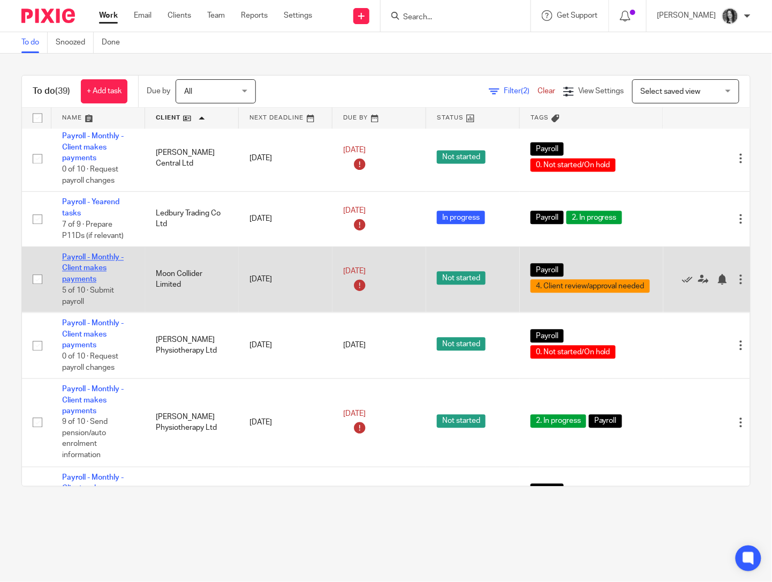
click at [79, 283] on link "Payroll - Monthly - Client makes payments" at bounding box center [93, 268] width 62 height 29
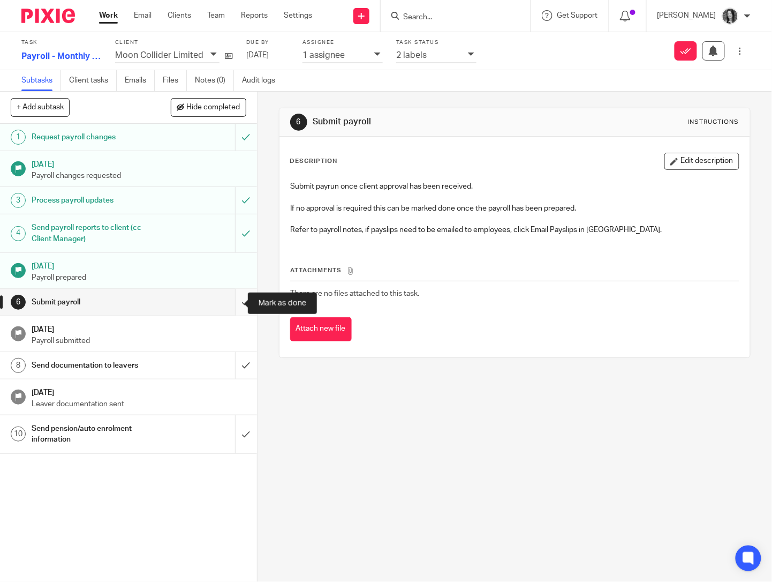
click at [224, 301] on input "submit" at bounding box center [128, 302] width 257 height 27
click at [236, 364] on input "submit" at bounding box center [128, 365] width 257 height 27
click at [232, 435] on input "submit" at bounding box center [128, 434] width 257 height 38
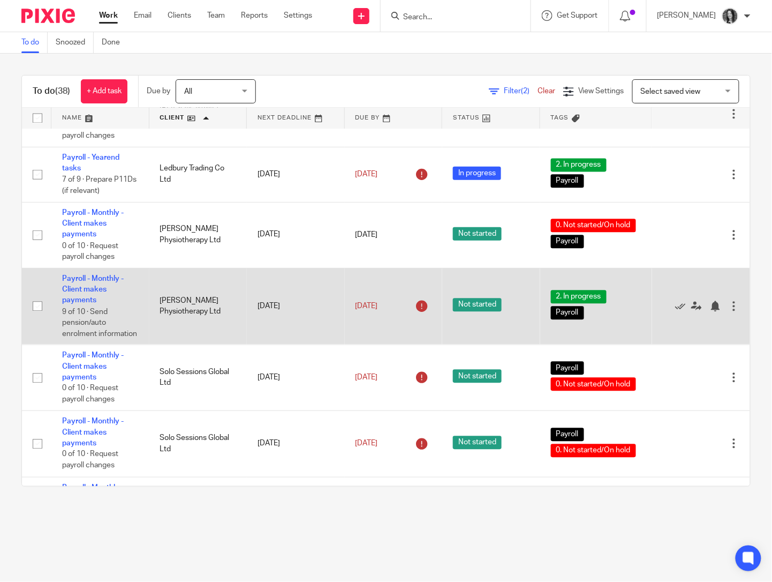
scroll to position [1815, 0]
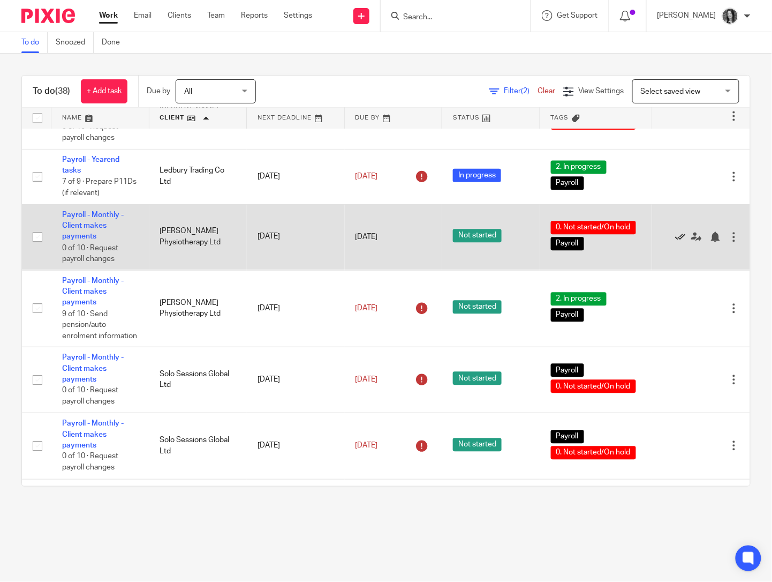
click at [675, 243] on icon at bounding box center [680, 237] width 11 height 11
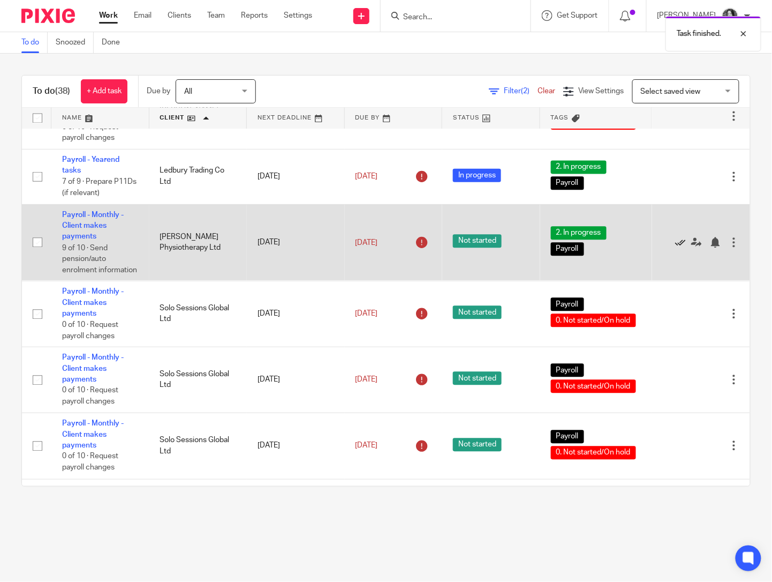
click at [675, 248] on icon at bounding box center [680, 242] width 11 height 11
